Goal: Find specific page/section: Find specific page/section

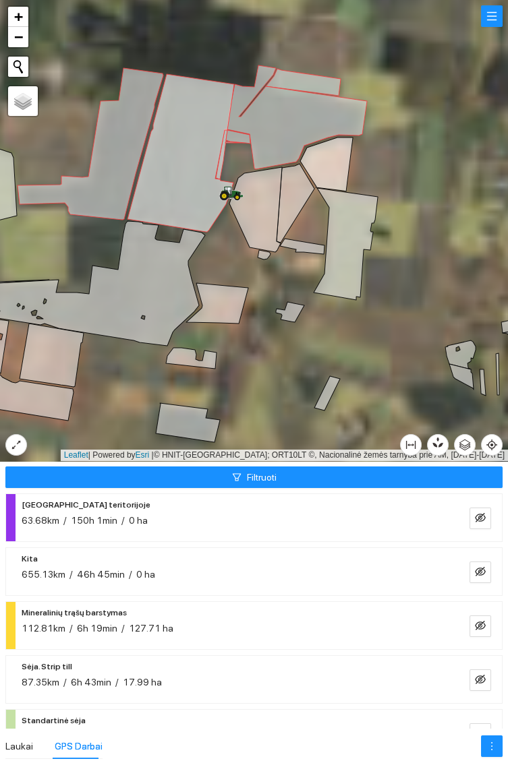
click at [230, 191] on icon at bounding box center [228, 191] width 7 height 8
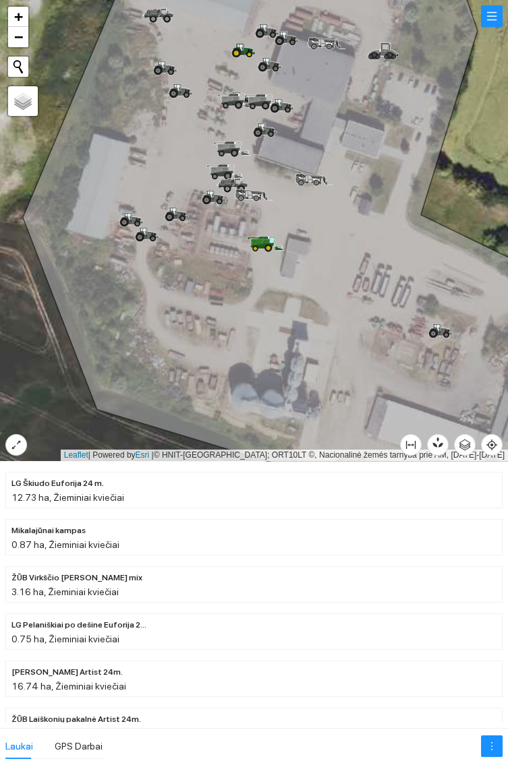
click at [260, 241] on icon at bounding box center [257, 242] width 13 height 7
